Goal: Task Accomplishment & Management: Complete application form

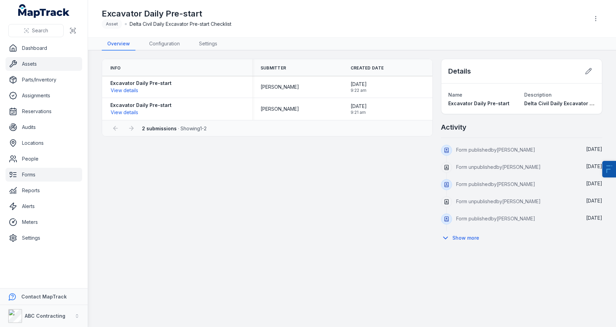
click at [31, 69] on link "Assets" at bounding box center [44, 64] width 77 height 14
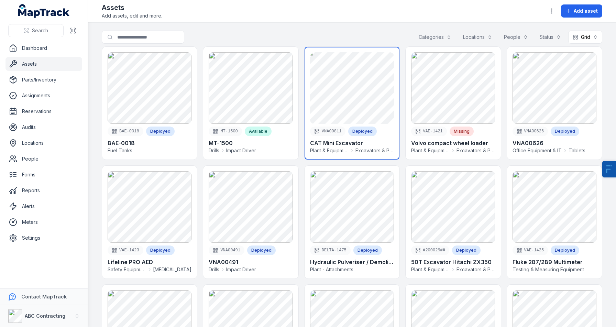
click at [364, 101] on link at bounding box center [352, 103] width 95 height 113
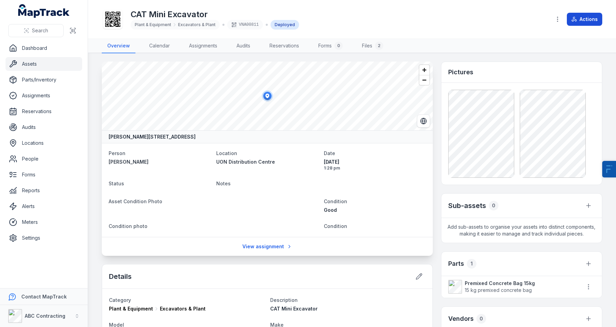
click at [582, 17] on button "Actions" at bounding box center [584, 19] width 35 height 13
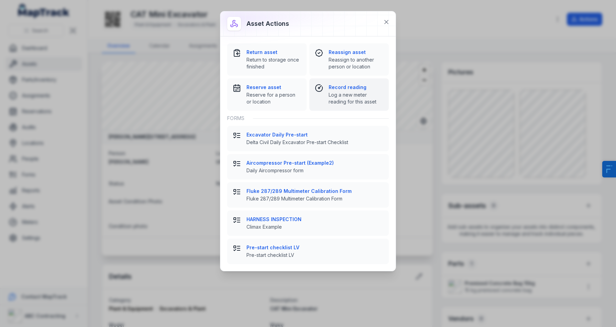
click at [334, 100] on span "Log a new meter reading for this asset" at bounding box center [356, 98] width 55 height 14
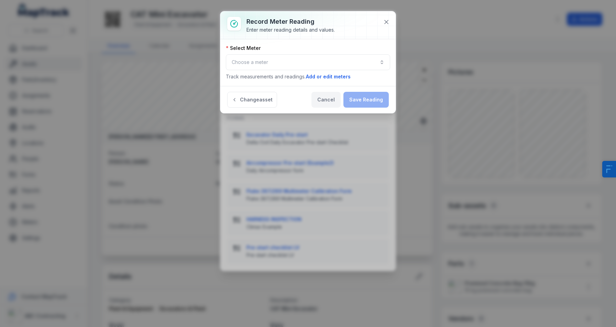
click at [328, 106] on button "Cancel" at bounding box center [325, 100] width 29 height 16
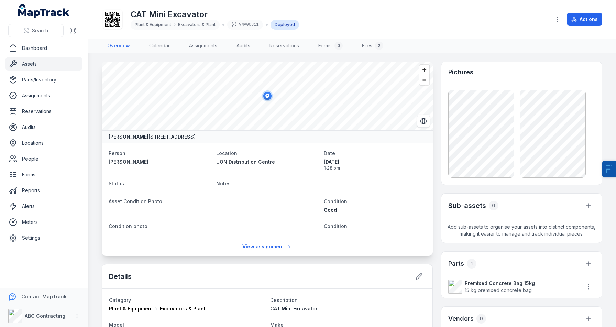
click at [584, 26] on div "CAT Mini Excavator Plant & Equipment Excavators & Plant VNA00811 Deployed Actio…" at bounding box center [352, 19] width 501 height 33
click at [592, 20] on button "Actions" at bounding box center [584, 19] width 35 height 13
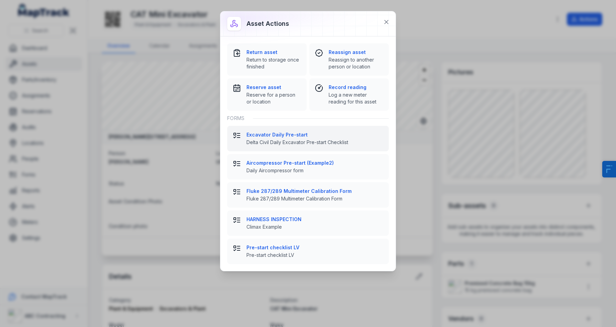
click at [300, 138] on div "Excavator Daily Pre-start Delta Civil Daily Excavator Pre-start Checklist" at bounding box center [315, 138] width 137 height 14
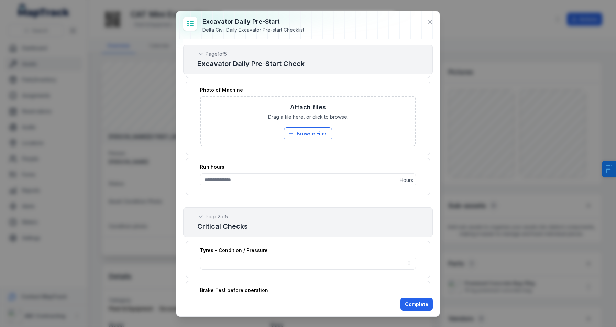
scroll to position [92, 0]
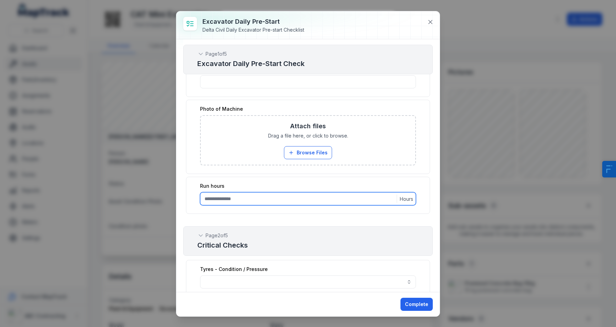
click at [247, 199] on input ":rdf:-form-item-label" at bounding box center [308, 198] width 216 height 13
type input "****"
click at [215, 177] on div "**********" at bounding box center [308, 195] width 244 height 37
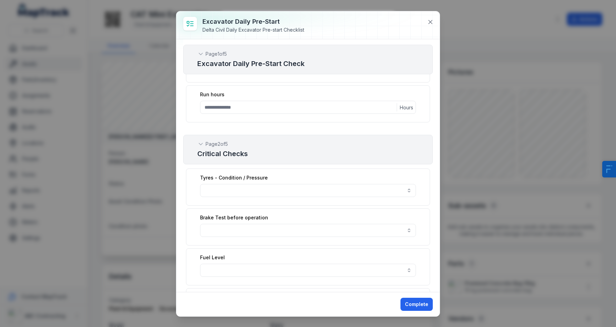
scroll to position [191, 0]
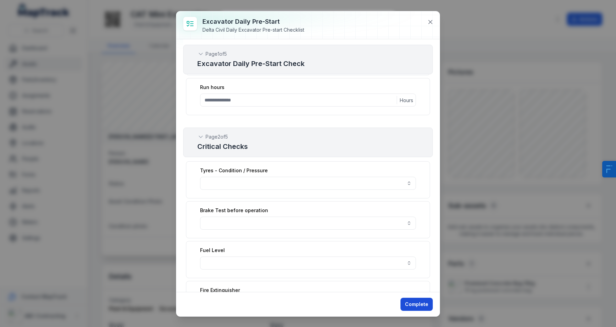
click at [428, 304] on button "Complete" at bounding box center [417, 304] width 32 height 13
